Goal: Task Accomplishment & Management: Manage account settings

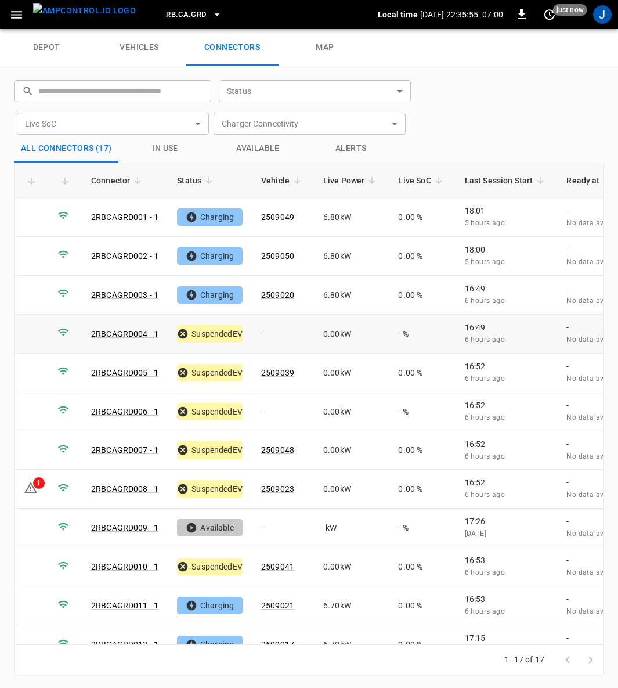
click at [117, 329] on link "2RBCAGRD004 - 1" at bounding box center [124, 333] width 67 height 9
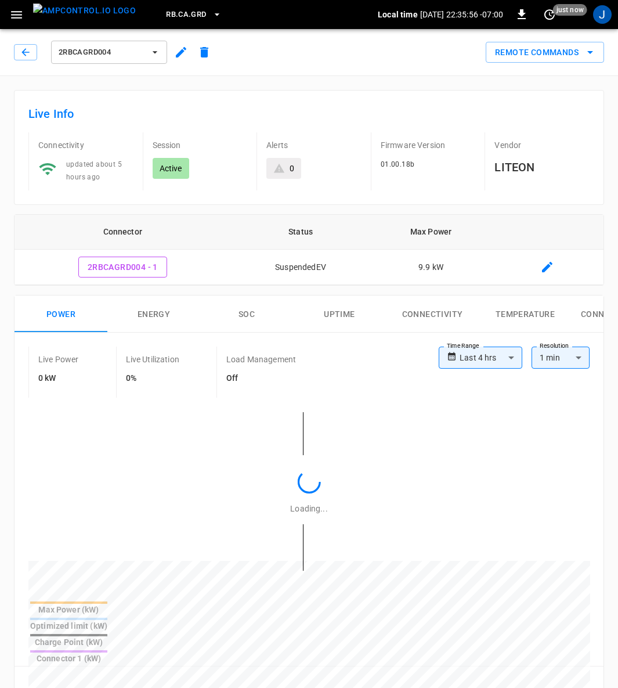
type input "**********"
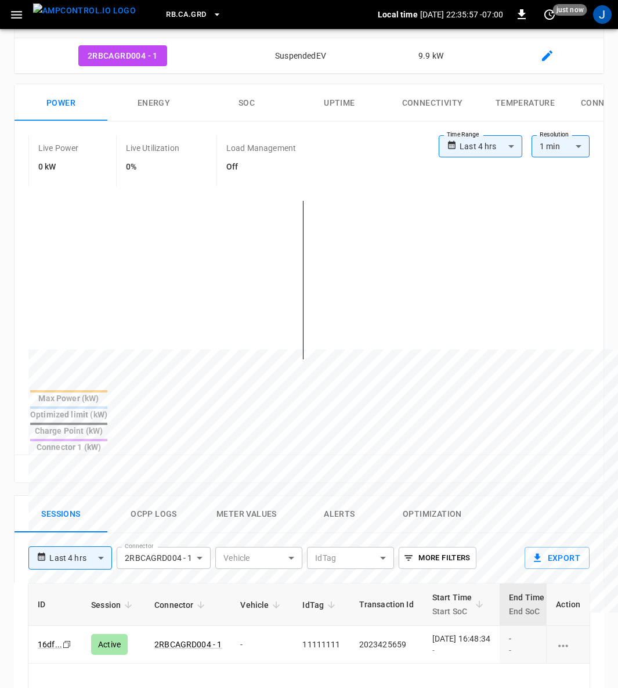
scroll to position [348, 0]
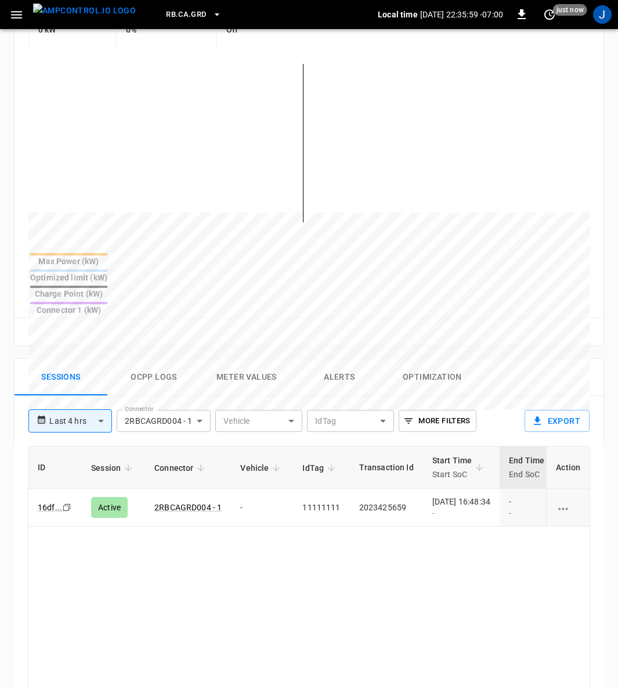
click at [479, 496] on div "[DATE] 16:48:34 -" at bounding box center [462, 507] width 58 height 23
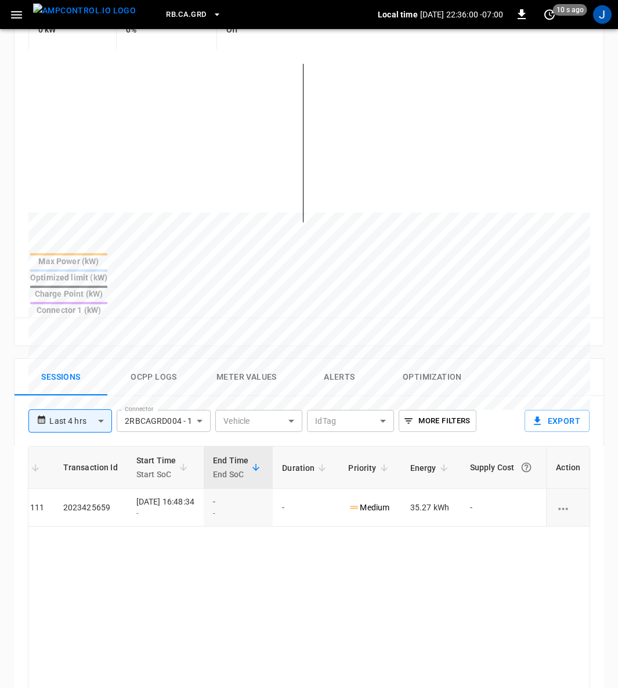
scroll to position [0, 305]
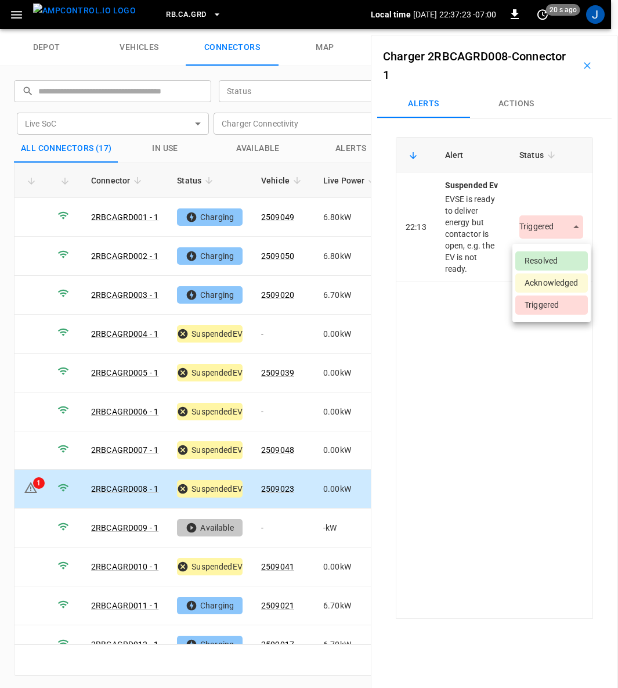
click at [572, 29] on body "RB.CA.GRD Local time [DATE] 22:37:23 -07:00 0 20 s ago J depot vehicles connect…" at bounding box center [309, 14] width 618 height 29
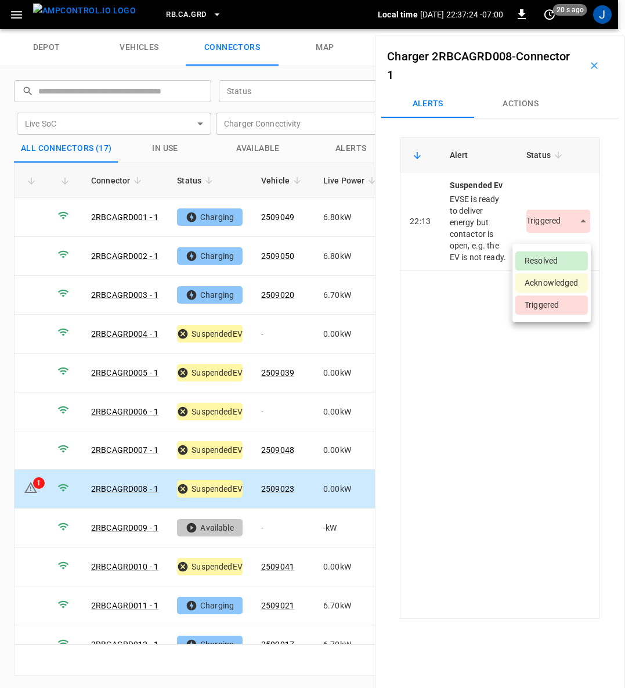
click at [559, 264] on li "Resolved" at bounding box center [552, 260] width 73 height 19
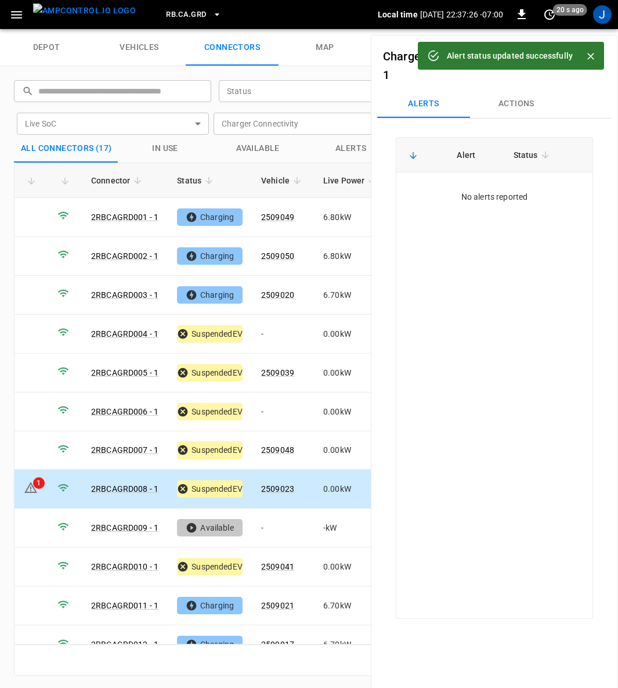
click at [592, 53] on icon "Close" at bounding box center [591, 57] width 12 height 12
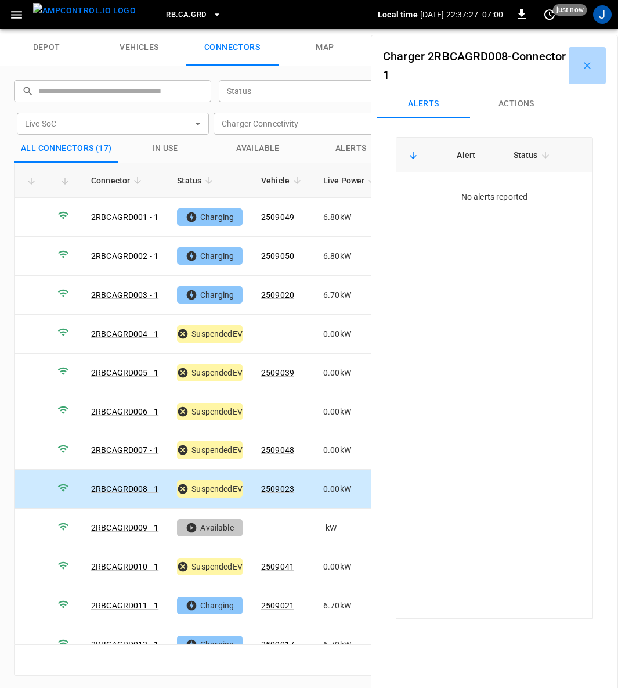
click at [586, 62] on button "button" at bounding box center [587, 65] width 37 height 37
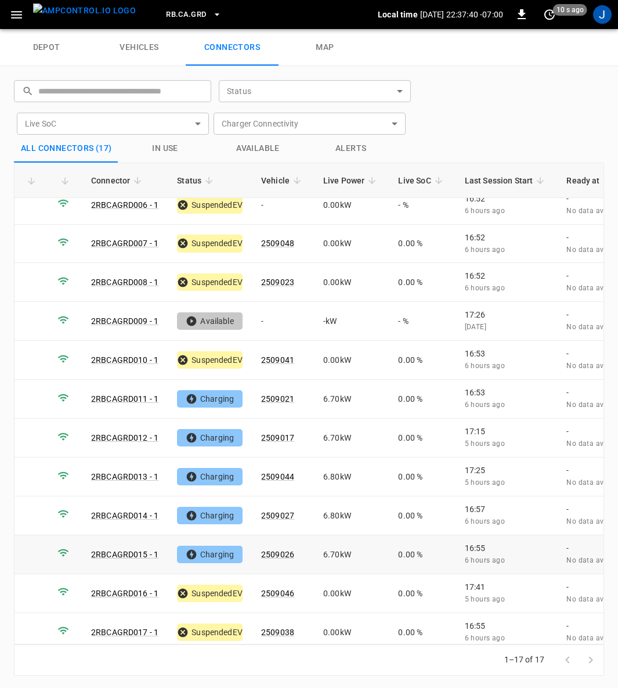
scroll to position [1, 0]
